Goal: Communication & Community: Share content

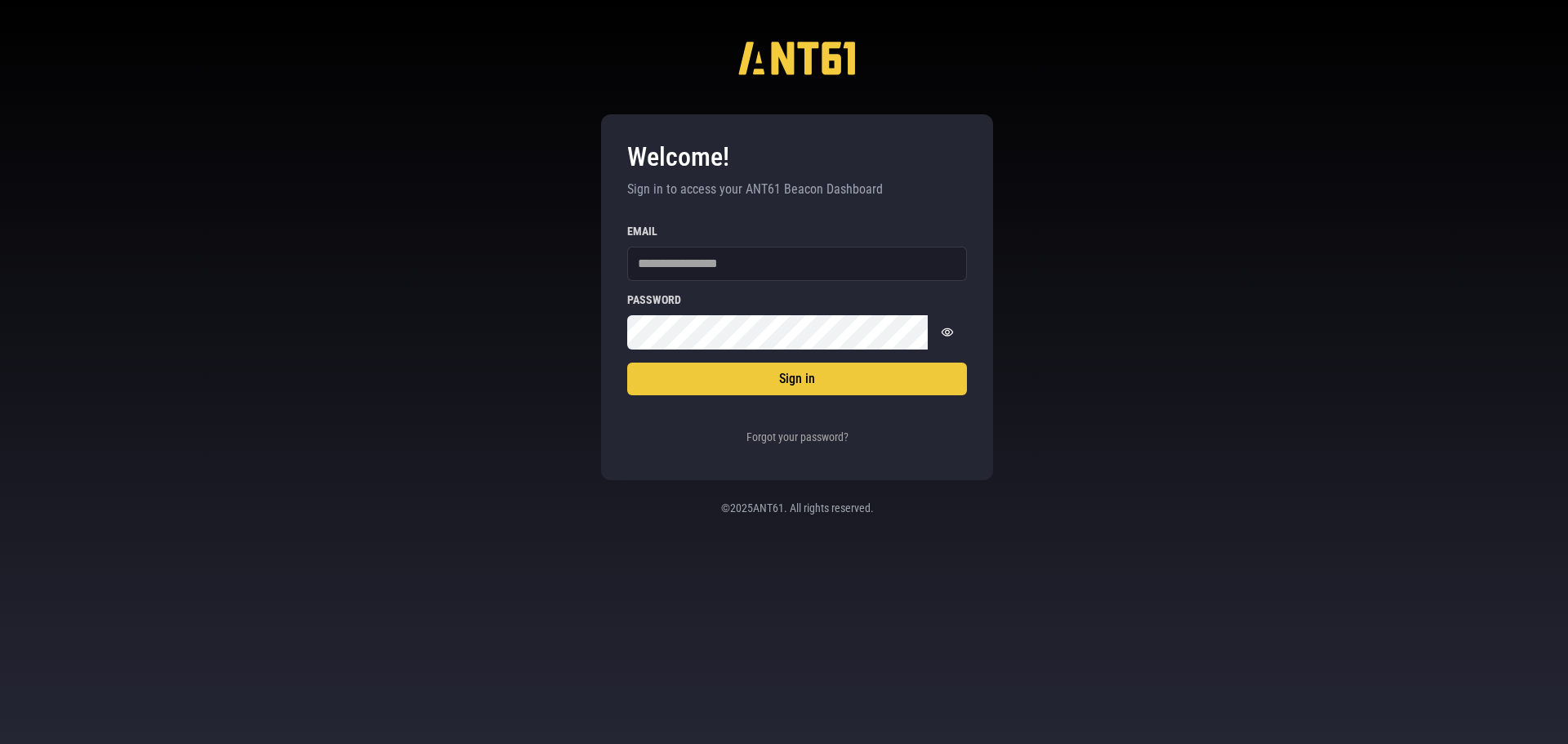
click at [1274, 294] on div "Welcome! Sign in to access your ANT61 Beacon Dashboard Sign in Email Password P…" at bounding box center [784, 372] width 1568 height 744
click at [729, 270] on input "Email" at bounding box center [797, 264] width 340 height 34
type input "**********"
click at [627, 362] on button "Sign in" at bounding box center [797, 378] width 340 height 32
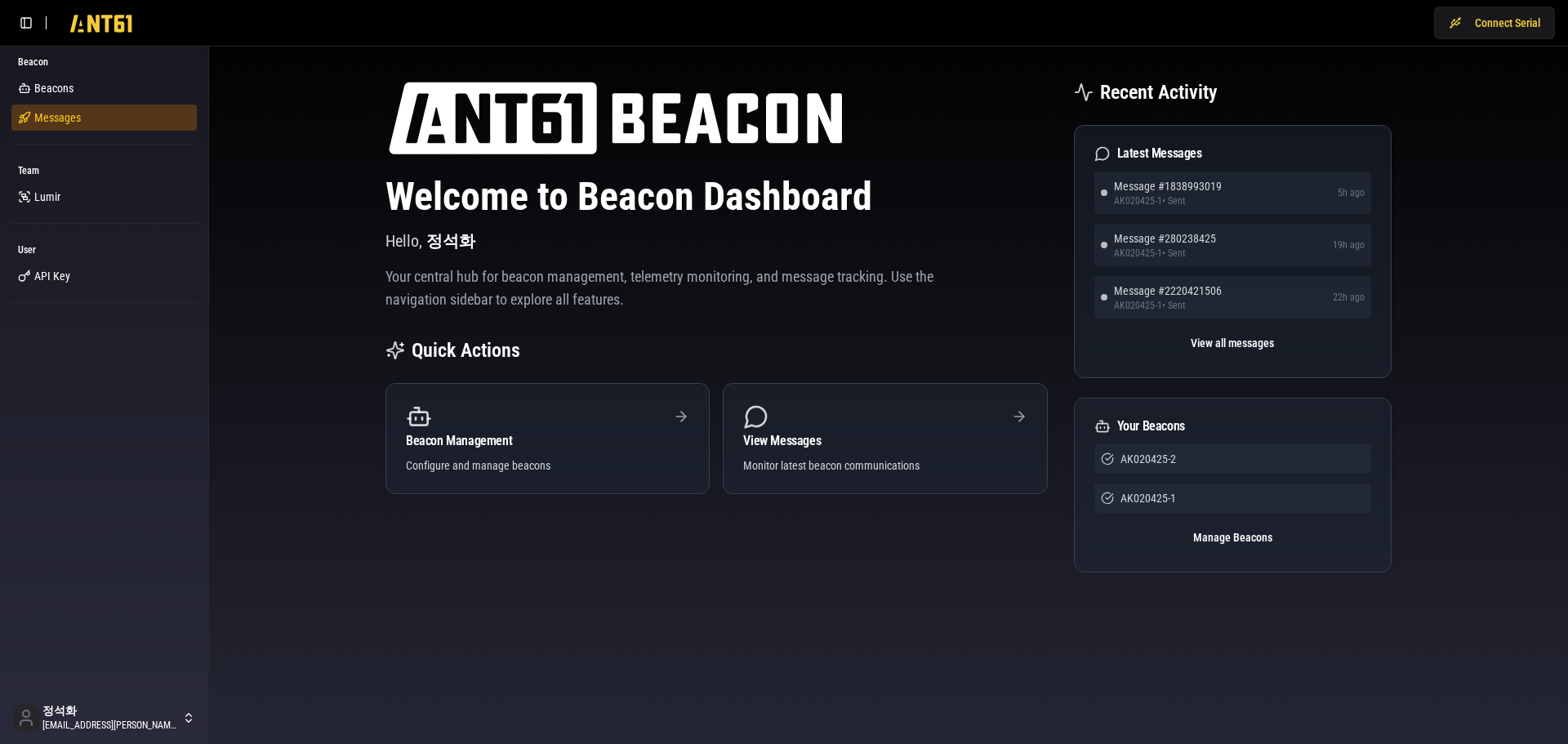
click at [48, 110] on span "Messages" at bounding box center [58, 117] width 47 height 16
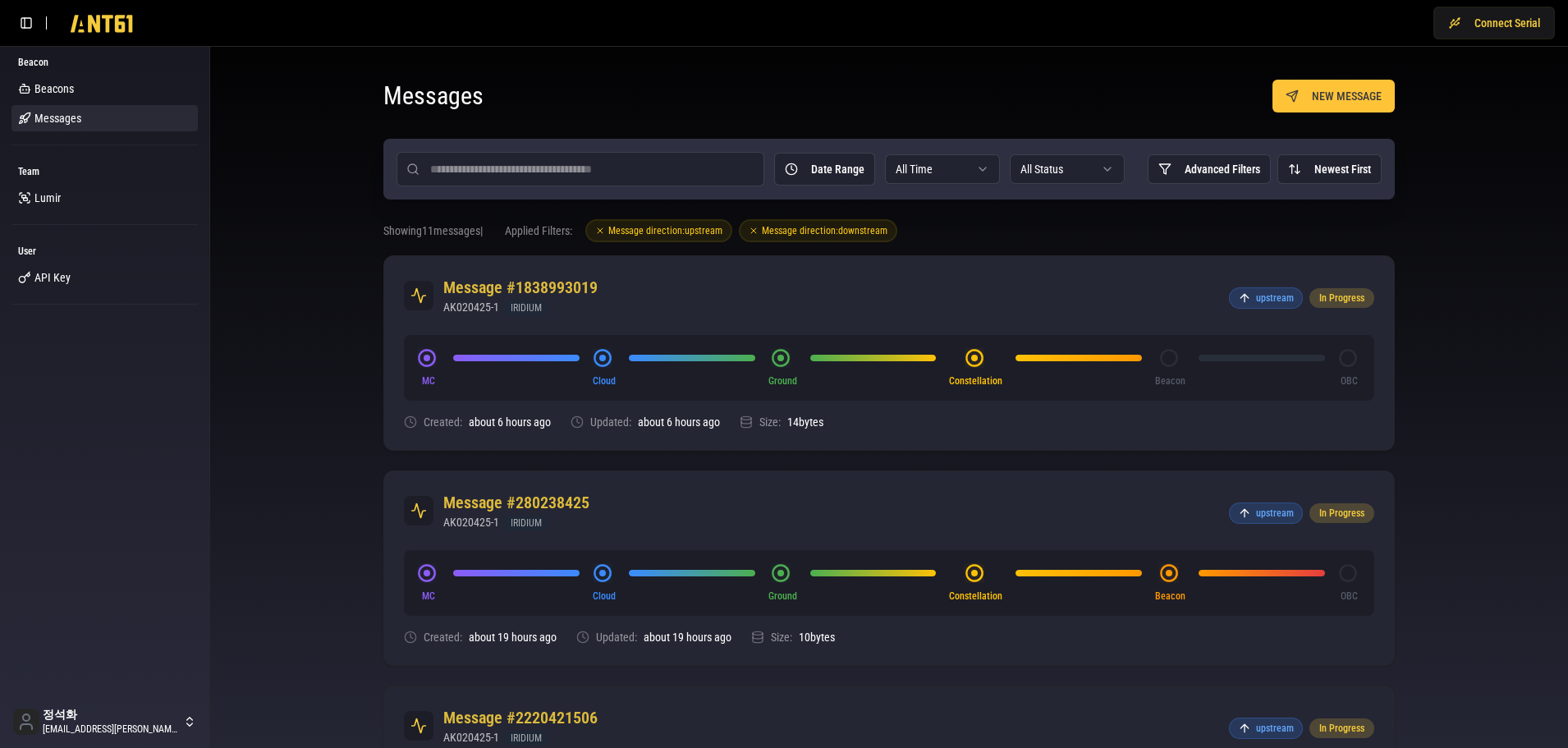
click at [1380, 109] on button "NEW MESSAGE" at bounding box center [1333, 96] width 122 height 33
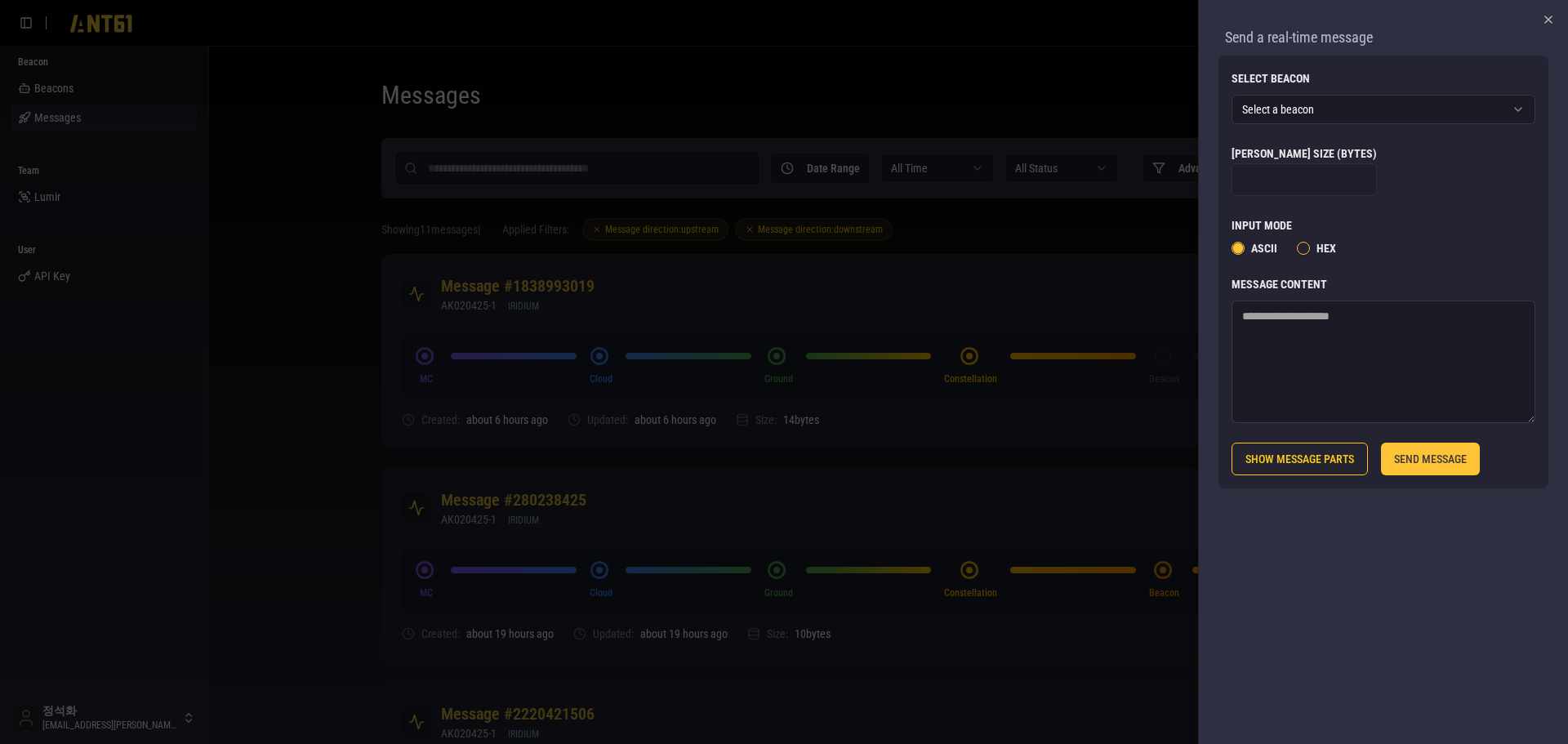
click at [1367, 380] on textarea "Message Content" at bounding box center [1383, 362] width 304 height 122
type textarea "***"
click at [1451, 466] on button "SEND MESSAGE" at bounding box center [1431, 458] width 99 height 32
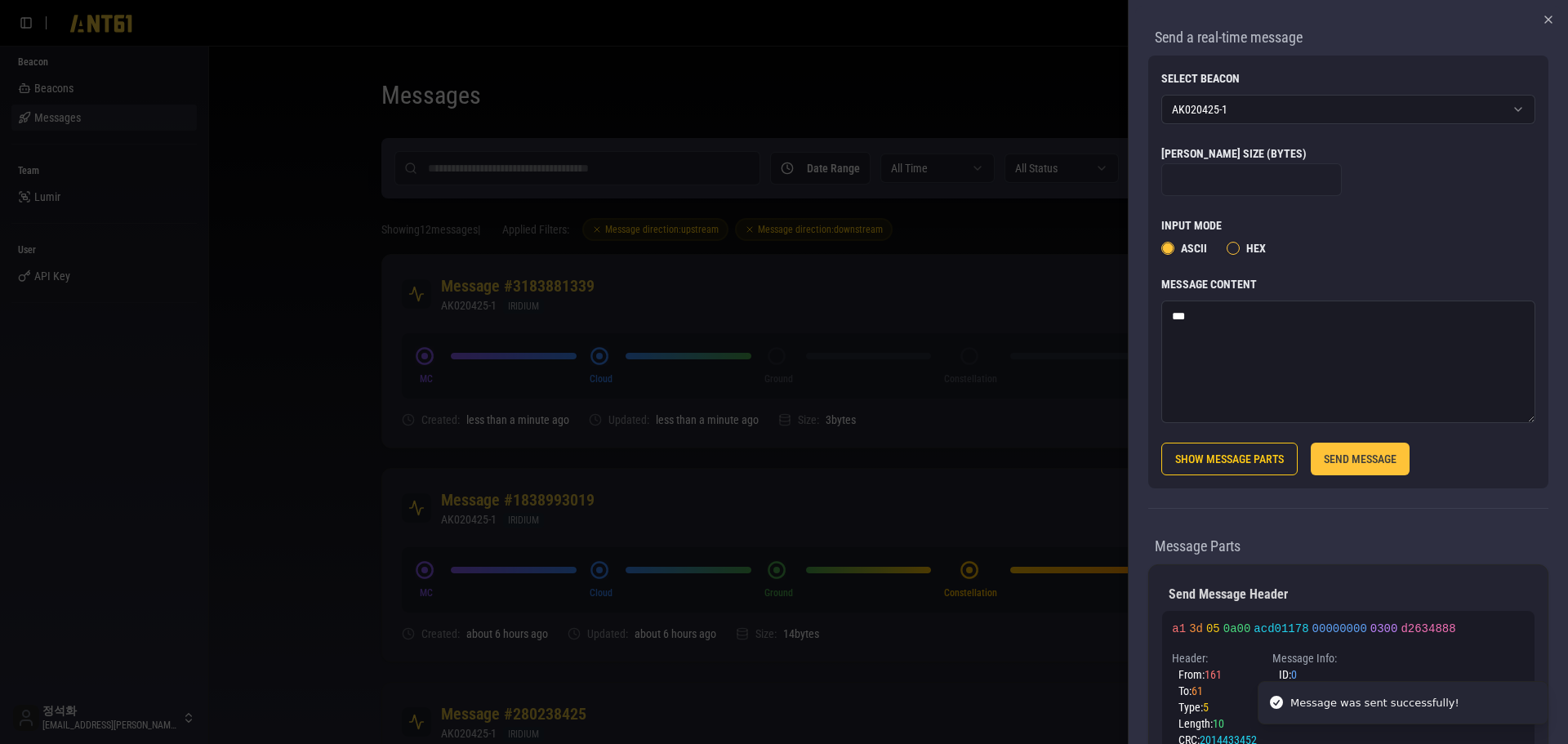
click at [1016, 297] on div at bounding box center [784, 372] width 1568 height 744
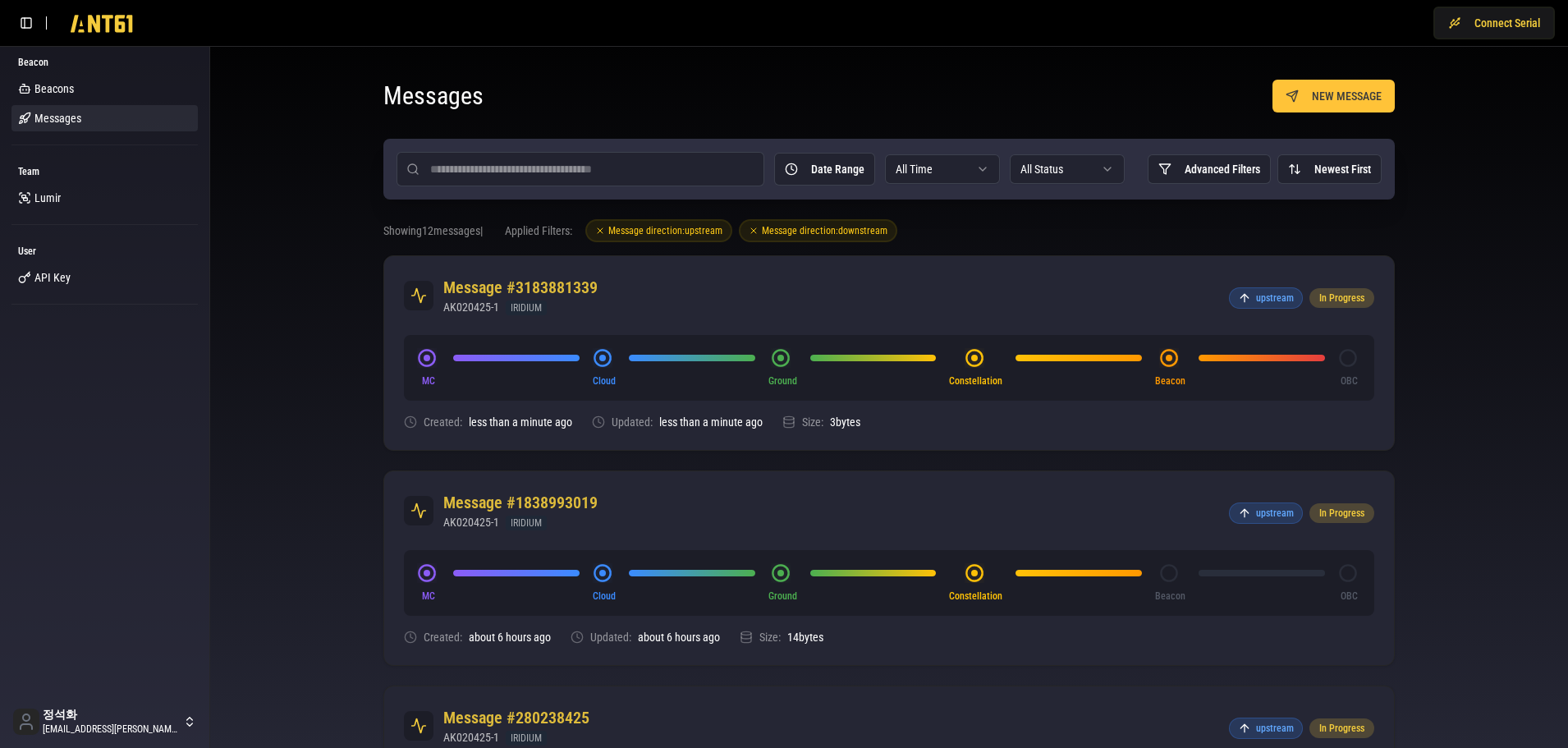
click at [1093, 91] on div "Messages NEW MESSAGE" at bounding box center [889, 96] width 1012 height 33
